Goal: Navigation & Orientation: Find specific page/section

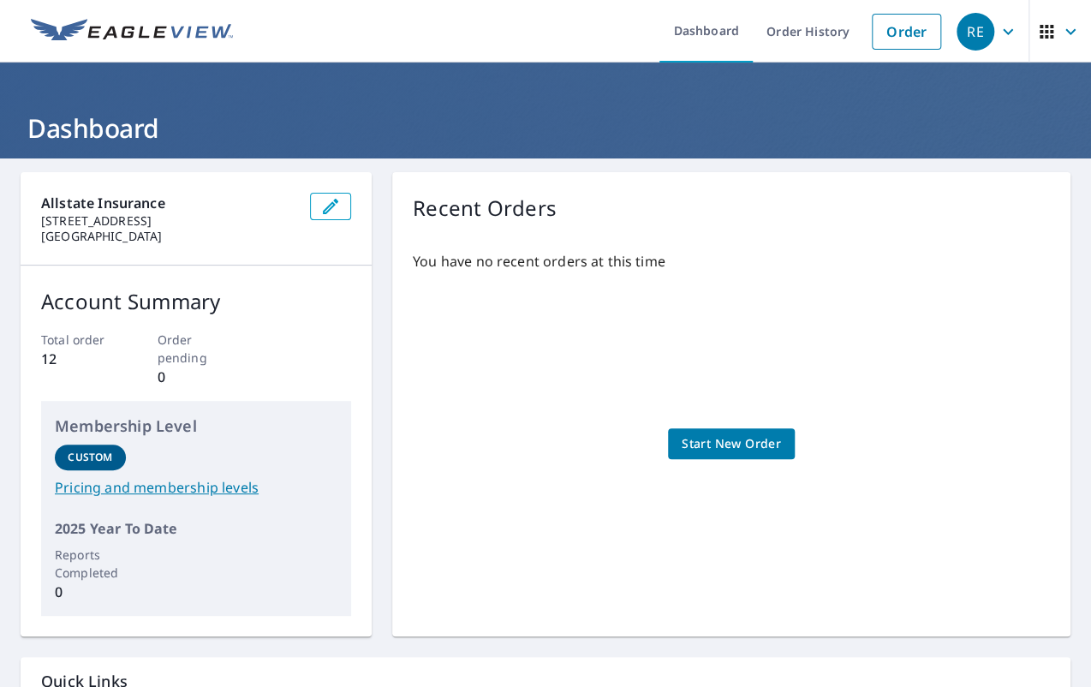
click at [1061, 33] on icon "button" at bounding box center [1071, 31] width 21 height 21
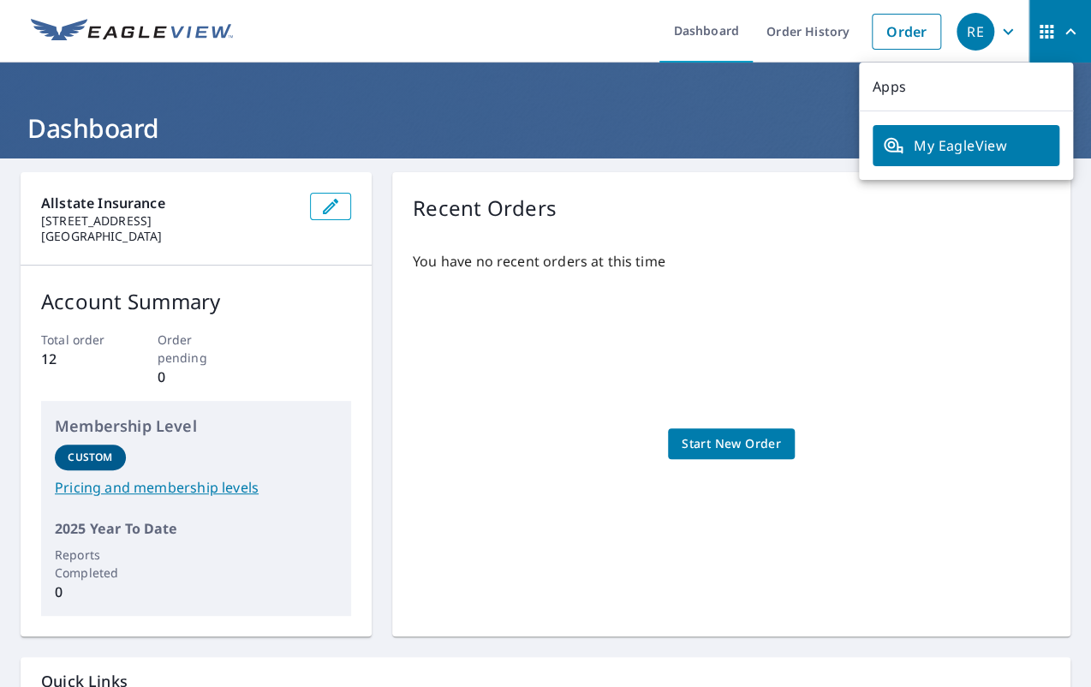
click at [998, 28] on icon "button" at bounding box center [1008, 31] width 21 height 21
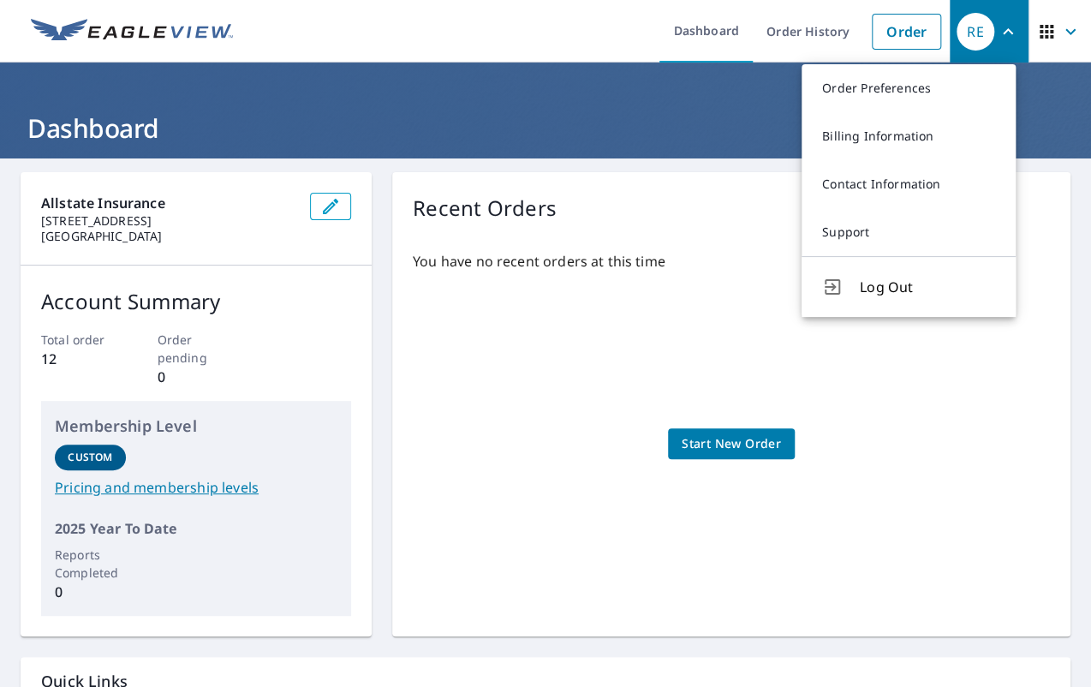
click at [580, 410] on div "You have no recent orders at this time Start New Order" at bounding box center [731, 426] width 637 height 379
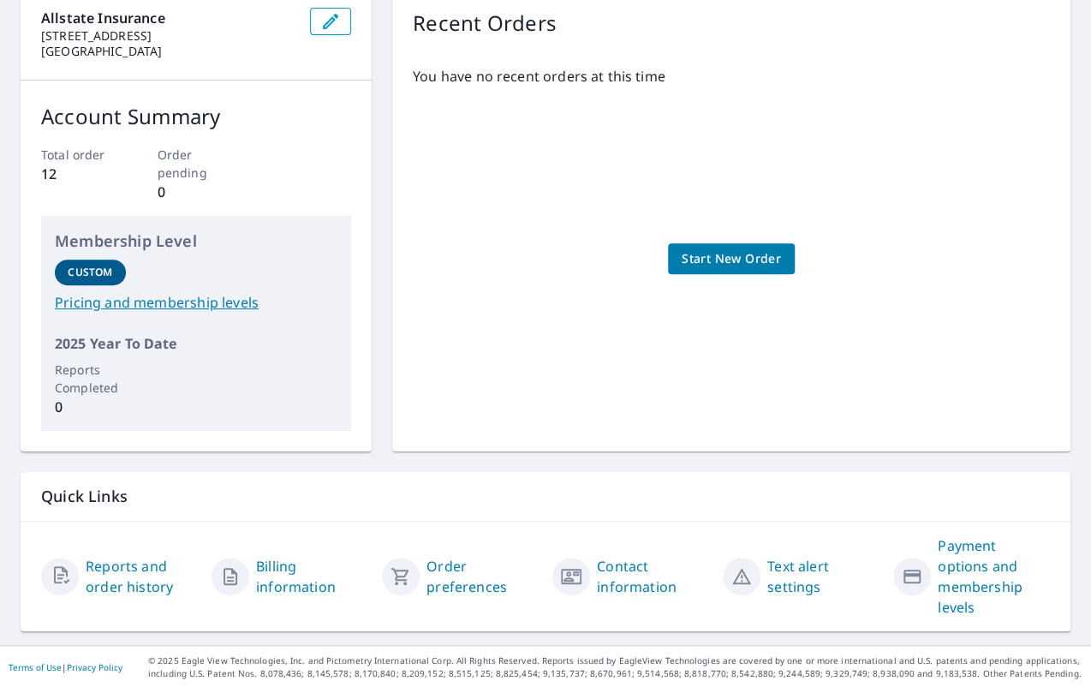
scroll to position [185, 0]
click at [123, 583] on link "Reports and order history" at bounding box center [142, 576] width 112 height 41
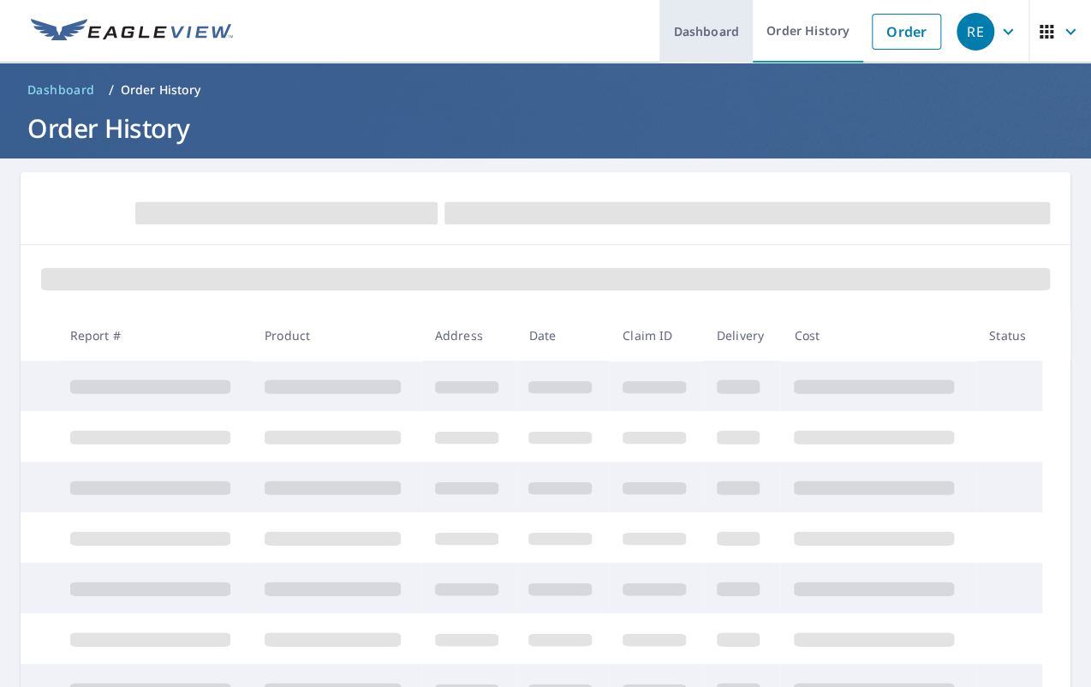
click at [693, 26] on link "Dashboard" at bounding box center [706, 31] width 93 height 63
click at [704, 33] on link "Dashboard" at bounding box center [706, 31] width 93 height 63
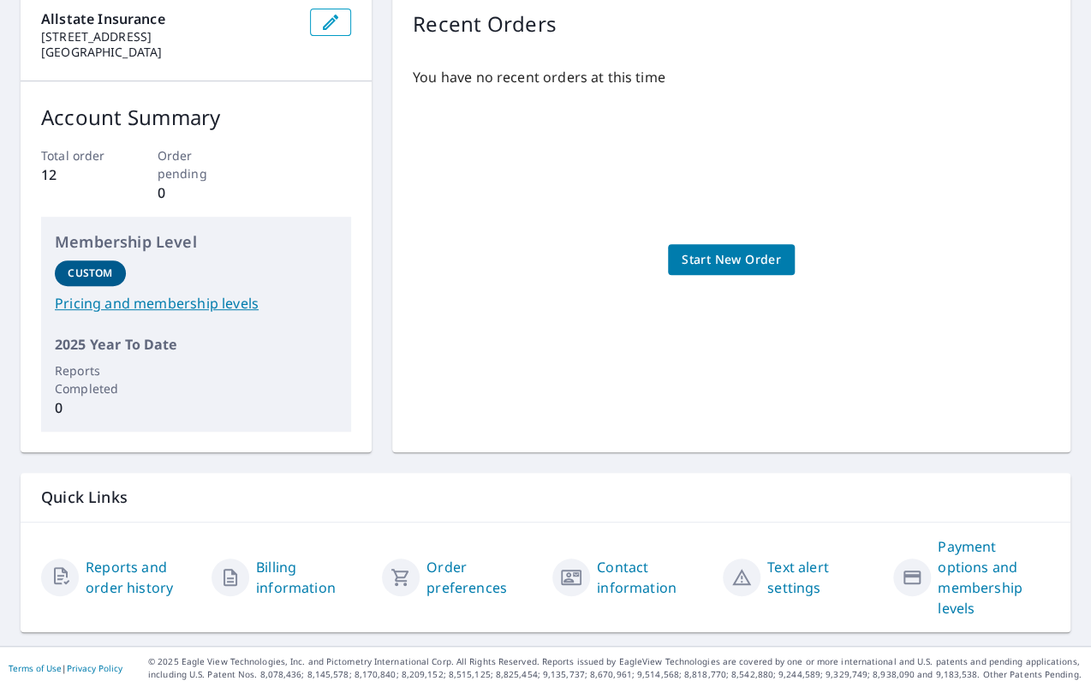
scroll to position [185, 0]
